Goal: Task Accomplishment & Management: Use online tool/utility

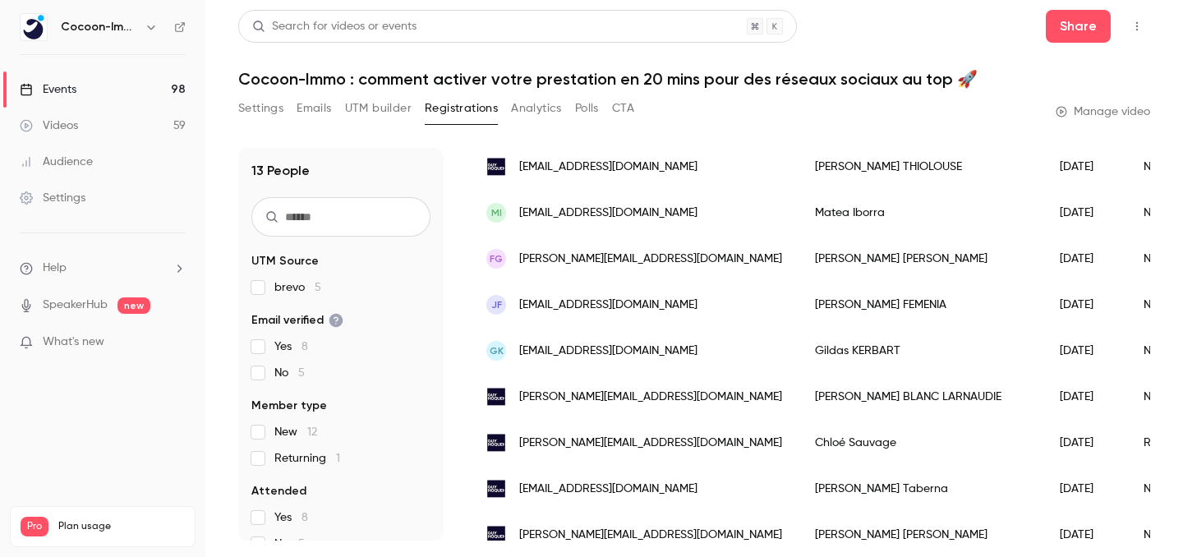
scroll to position [211, 0]
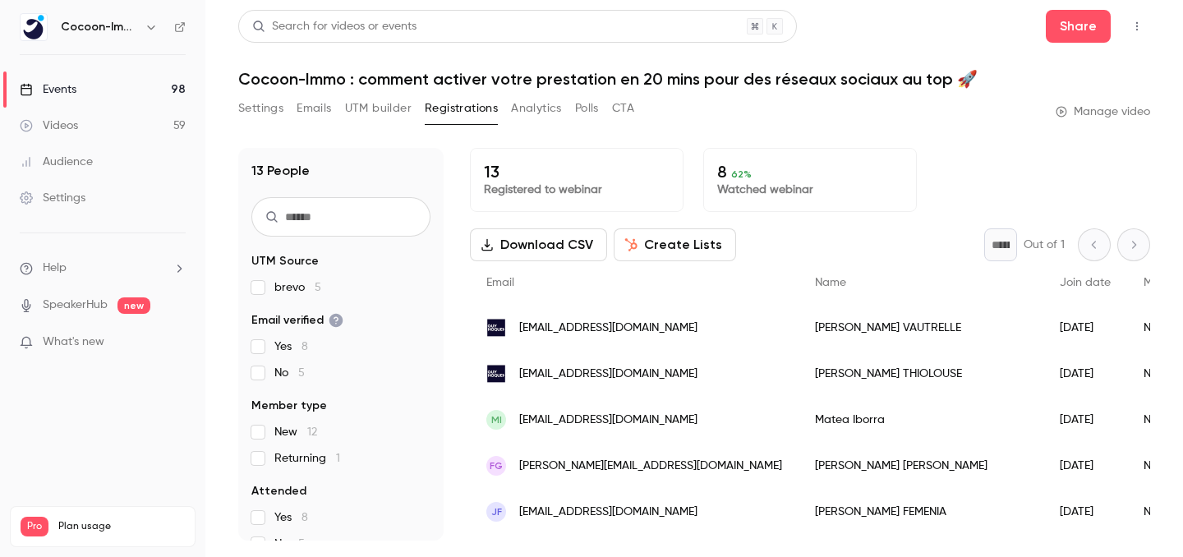
scroll to position [211, 0]
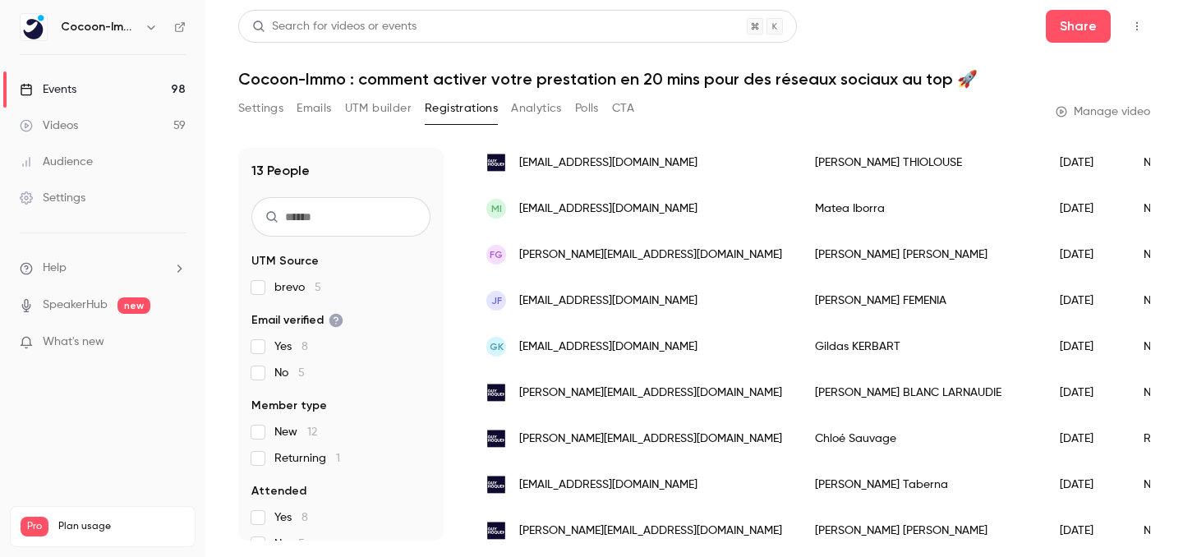
click at [80, 96] on link "Events 98" at bounding box center [102, 90] width 205 height 36
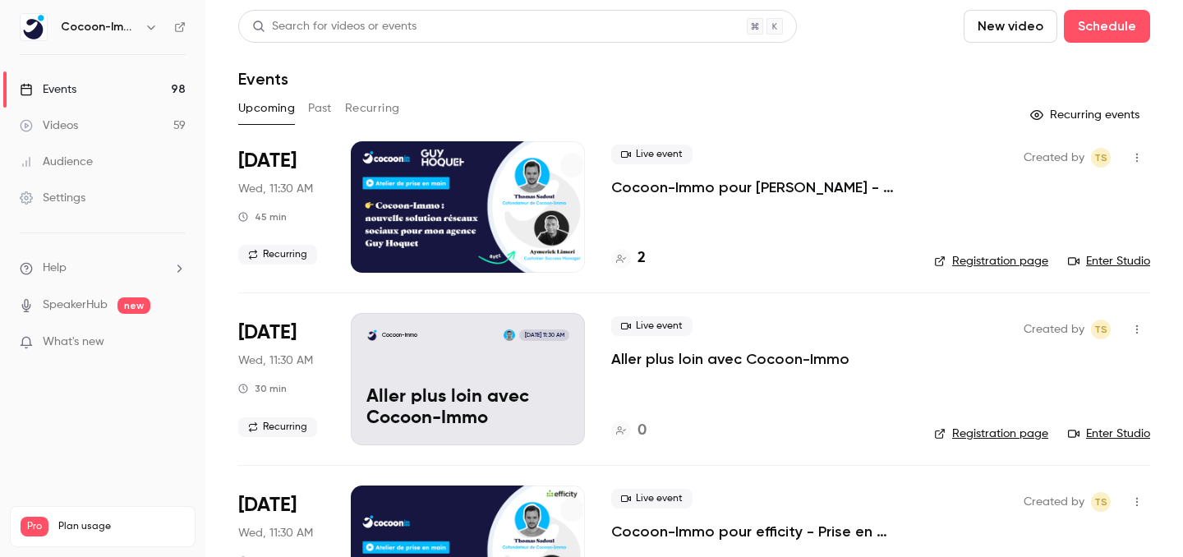
click at [749, 187] on p "Cocoon-Immo pour Guy Hoquet - Prise en main" at bounding box center [759, 188] width 297 height 20
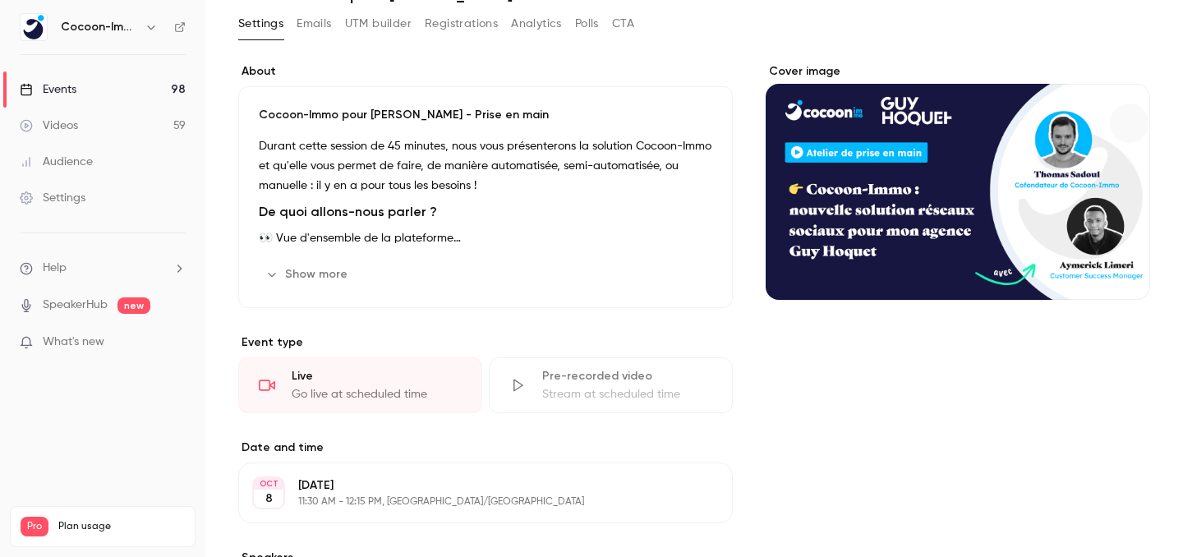
scroll to position [154, 0]
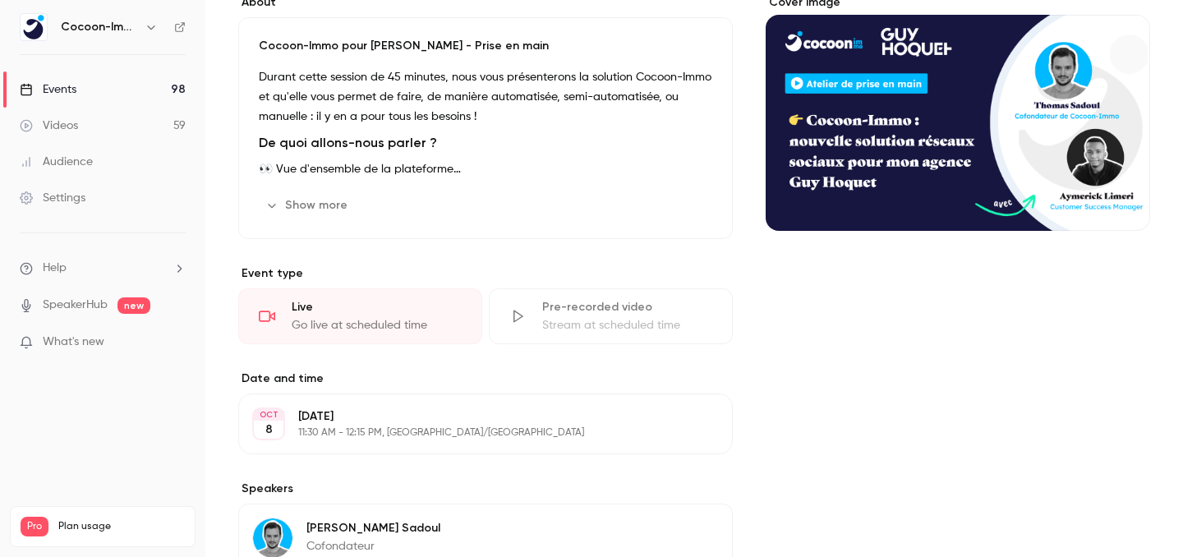
click at [546, 325] on div "Stream at scheduled time" at bounding box center [627, 325] width 170 height 16
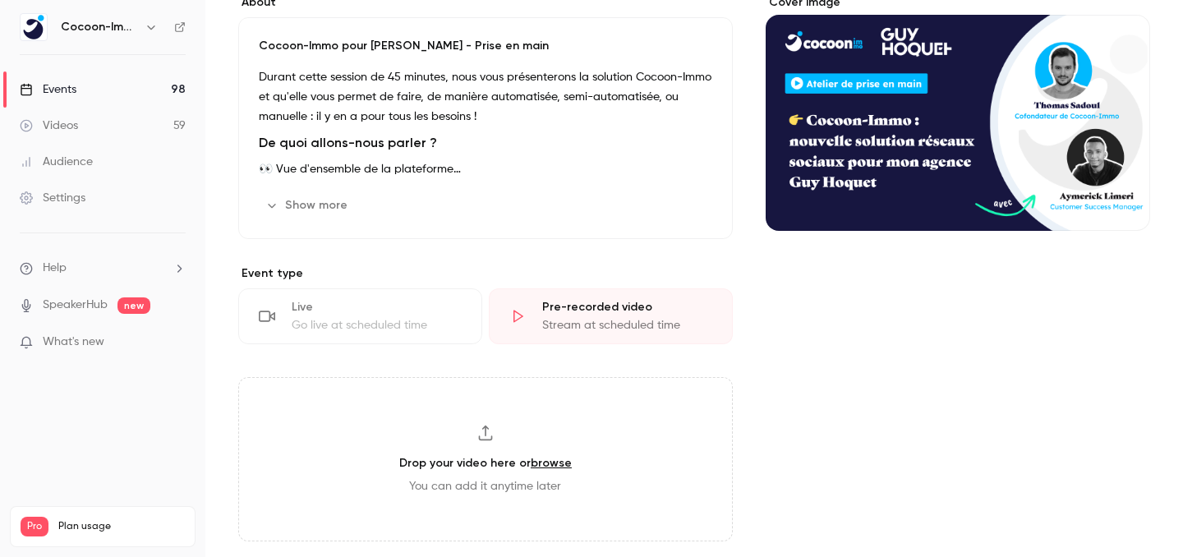
click at [458, 449] on div "Drop your video here or browse You can add it anytime later" at bounding box center [485, 459] width 495 height 164
type input "**********"
